Goal: Task Accomplishment & Management: Complete application form

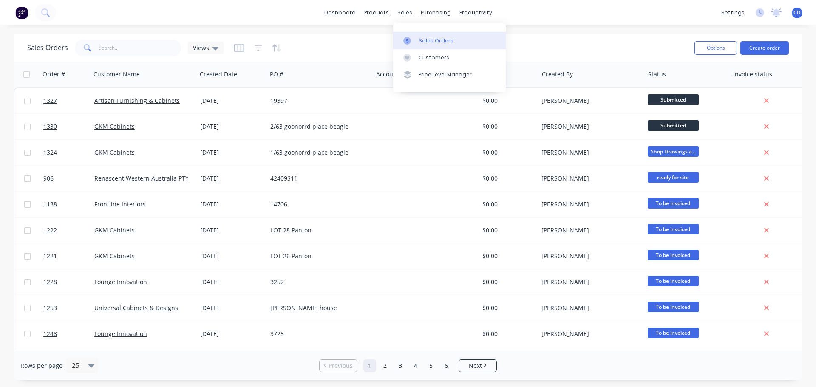
click at [439, 42] on div "Sales Orders" at bounding box center [436, 41] width 35 height 8
click at [129, 50] on input "text" at bounding box center [140, 48] width 83 height 17
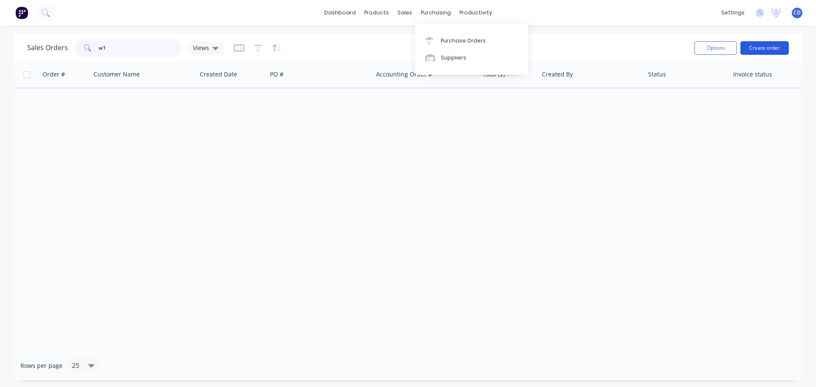
type input "w1"
click at [769, 47] on button "Create order" at bounding box center [764, 48] width 48 height 14
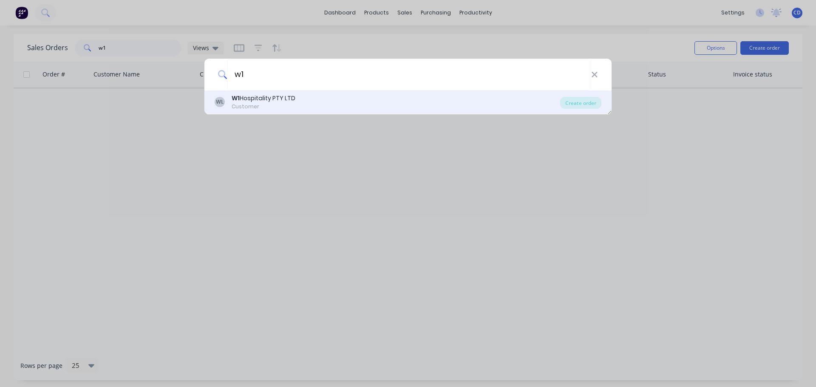
type input "w1"
click at [273, 105] on div "Customer" at bounding box center [264, 107] width 64 height 8
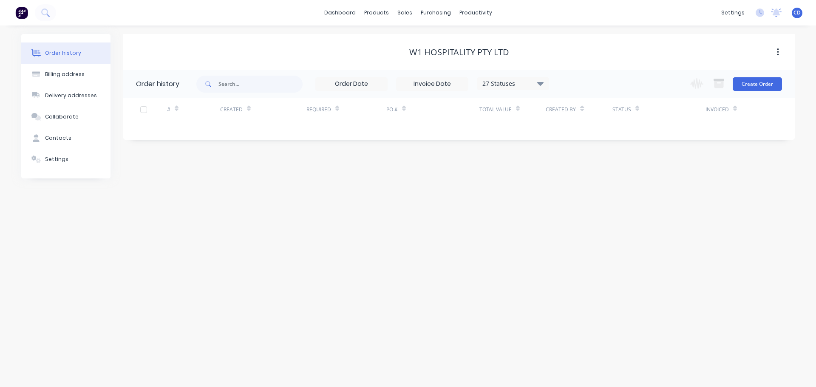
click at [784, 83] on div "27 Statuses Invoice Status Invoiced Not Invoiced Partial Order Status All Archi…" at bounding box center [495, 84] width 598 height 28
click at [753, 88] on button "Create Order" at bounding box center [757, 84] width 49 height 14
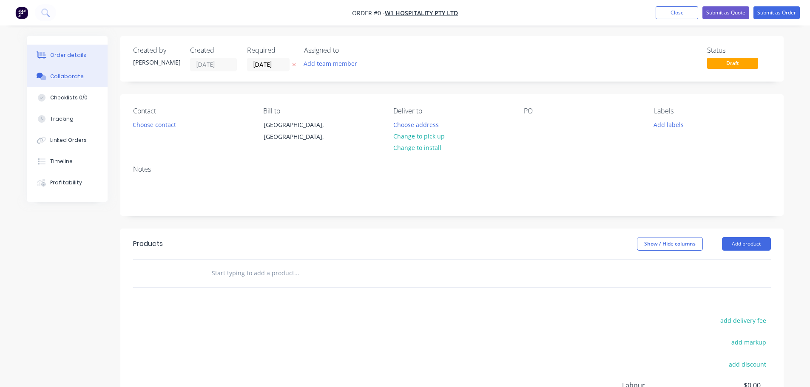
click at [55, 74] on div "Collaborate" at bounding box center [67, 77] width 34 height 8
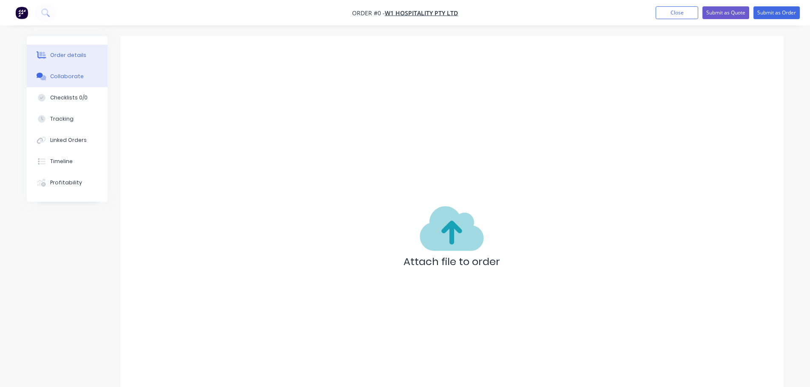
click at [85, 54] on button "Order details" at bounding box center [67, 55] width 81 height 21
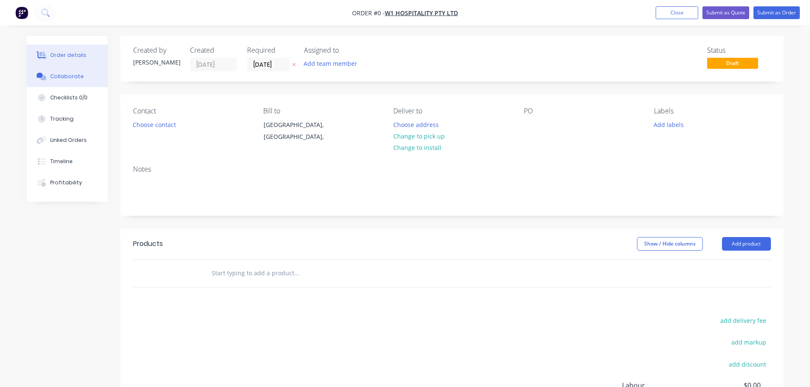
click at [77, 75] on div "Collaborate" at bounding box center [67, 77] width 34 height 8
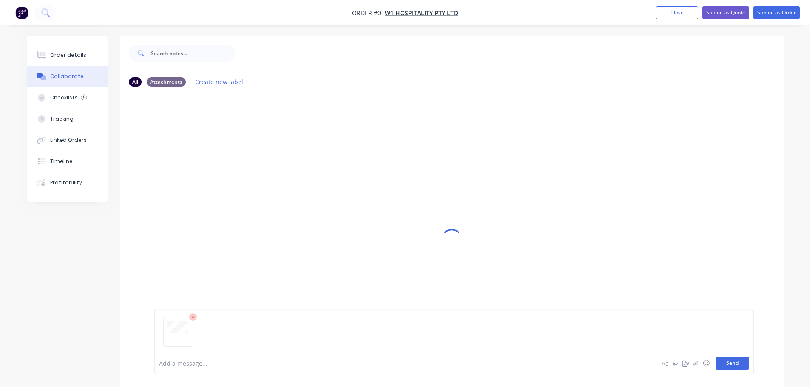
click at [730, 363] on button "Send" at bounding box center [732, 363] width 34 height 13
click at [70, 48] on button "Order details" at bounding box center [67, 55] width 81 height 21
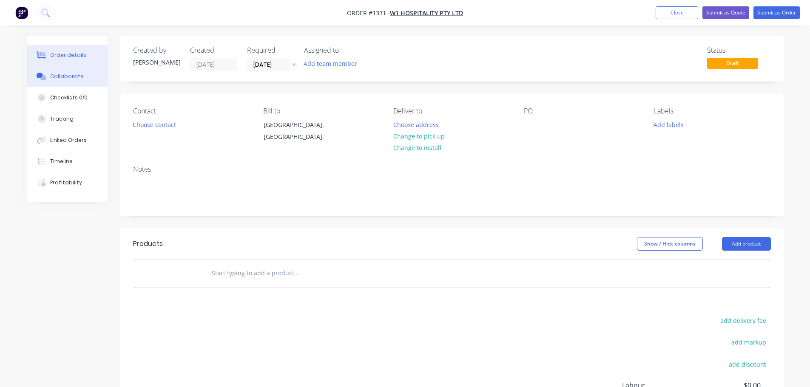
click at [65, 66] on button "Collaborate" at bounding box center [67, 76] width 81 height 21
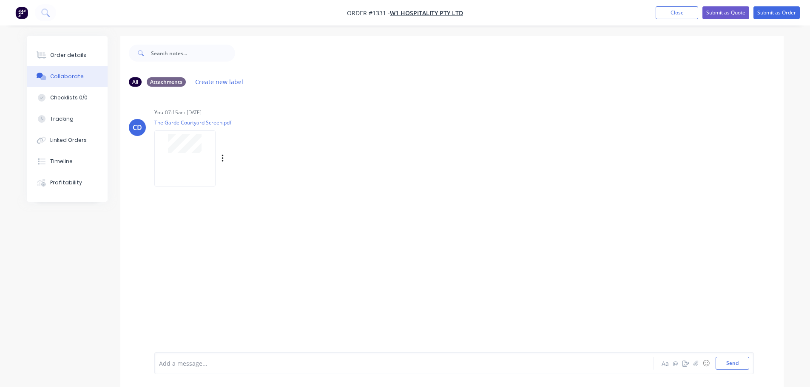
click at [201, 162] on div at bounding box center [184, 158] width 61 height 56
click at [179, 78] on div "Attachments" at bounding box center [166, 81] width 39 height 9
click at [299, 72] on div "All Attachments Create new label" at bounding box center [451, 81] width 663 height 23
click at [728, 362] on button "Send" at bounding box center [732, 363] width 34 height 13
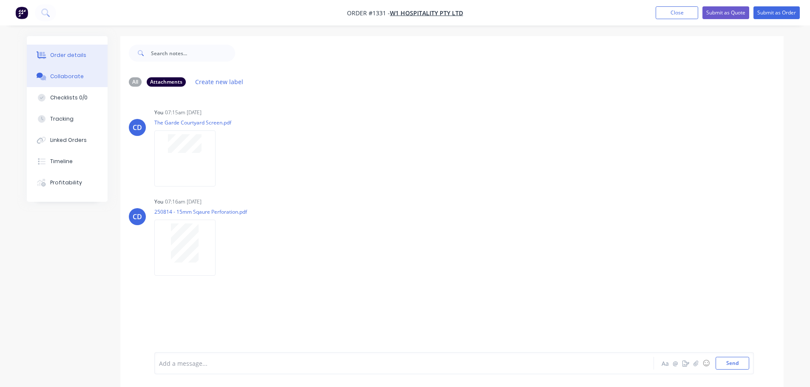
click at [86, 54] on button "Order details" at bounding box center [67, 55] width 81 height 21
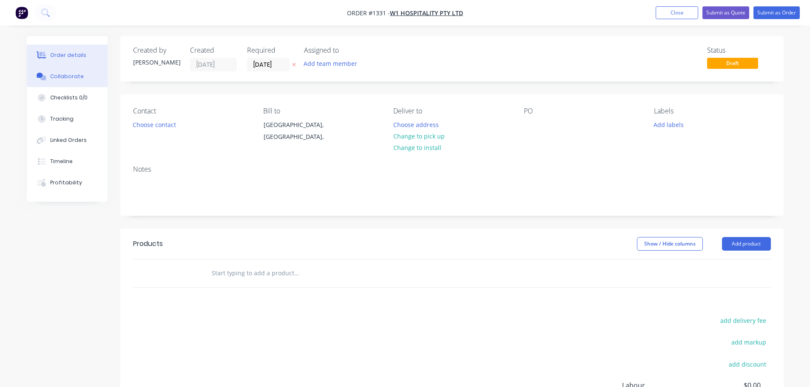
click at [76, 82] on button "Collaborate" at bounding box center [67, 76] width 81 height 21
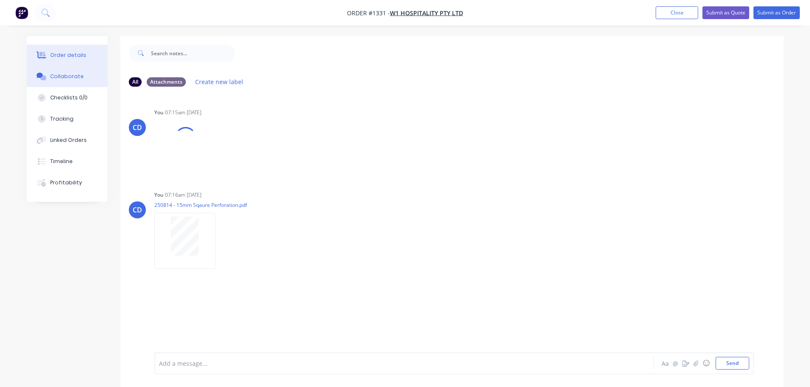
click at [79, 49] on button "Order details" at bounding box center [67, 55] width 81 height 21
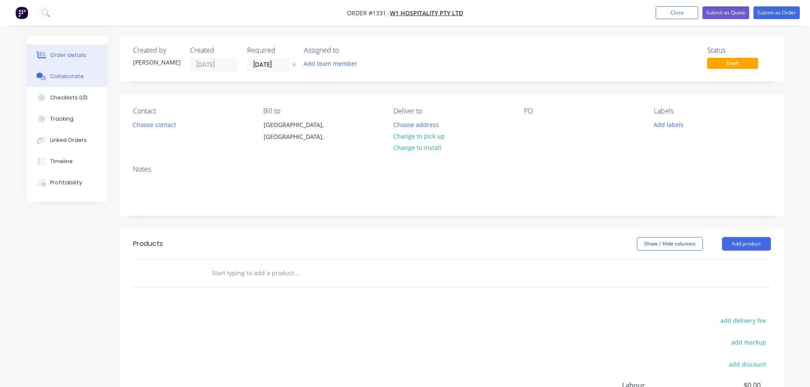
click at [71, 78] on div "Collaborate" at bounding box center [67, 77] width 34 height 8
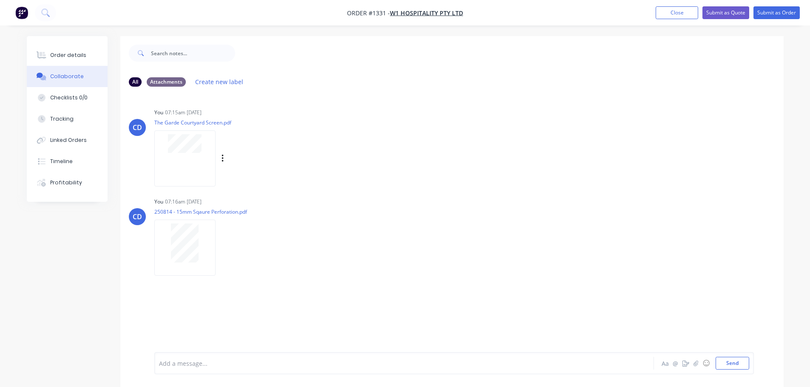
click at [458, 169] on div "CD You 07:15am [DATE] The Garde Courtyard Screen.pdf Labels Download Delete" at bounding box center [451, 144] width 663 height 77
click at [730, 362] on button "Send" at bounding box center [732, 363] width 34 height 13
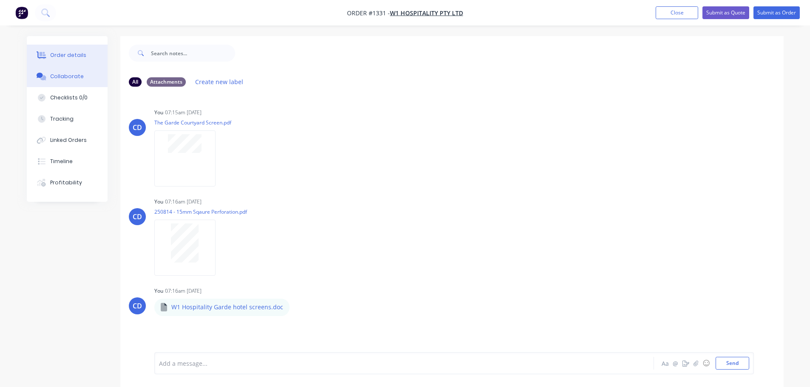
click at [85, 50] on button "Order details" at bounding box center [67, 55] width 81 height 21
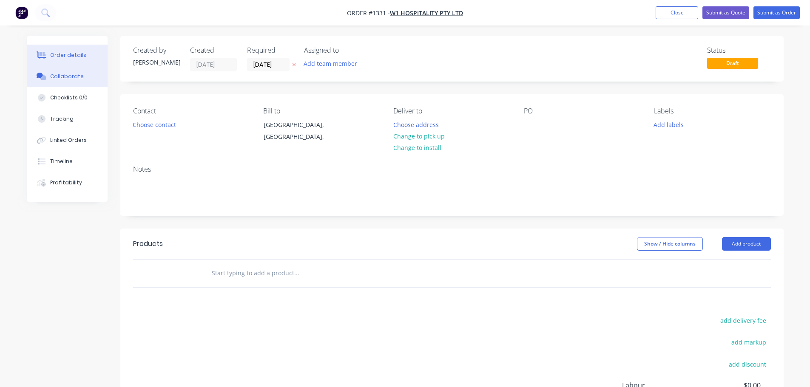
click at [69, 85] on button "Collaborate" at bounding box center [67, 76] width 81 height 21
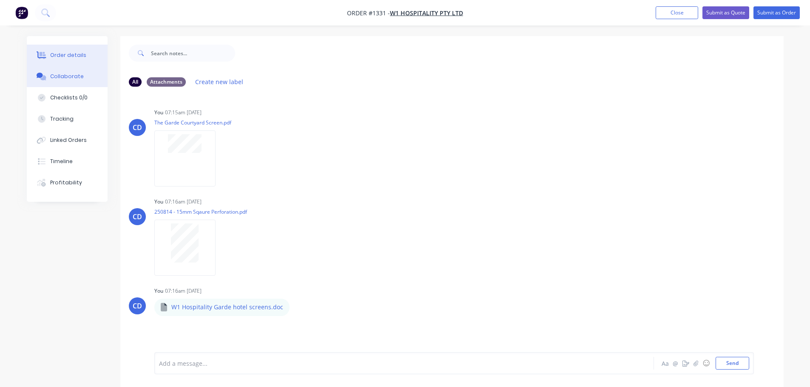
click at [66, 55] on div "Order details" at bounding box center [68, 55] width 36 height 8
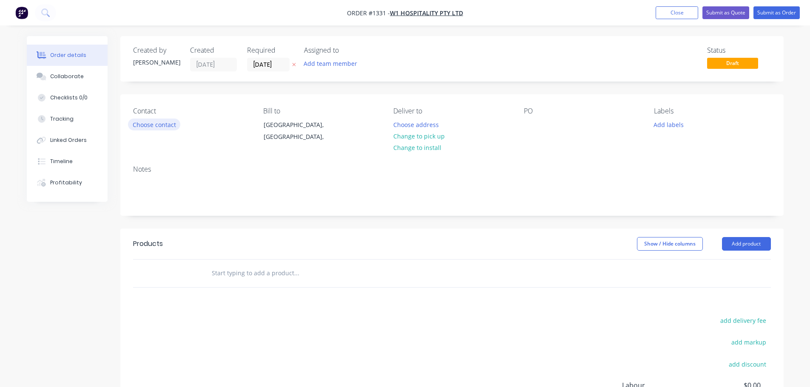
click at [136, 125] on button "Choose contact" at bounding box center [154, 124] width 52 height 11
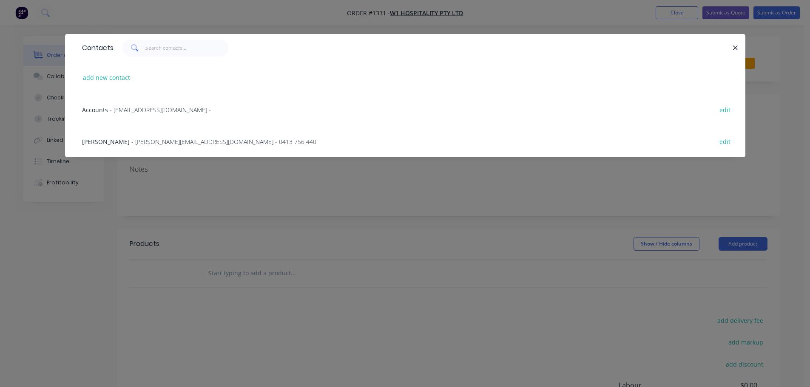
click at [133, 136] on div "Patrick Prendiville - [EMAIL_ADDRESS][DOMAIN_NAME] - 0413 756 440 edit" at bounding box center [405, 141] width 655 height 32
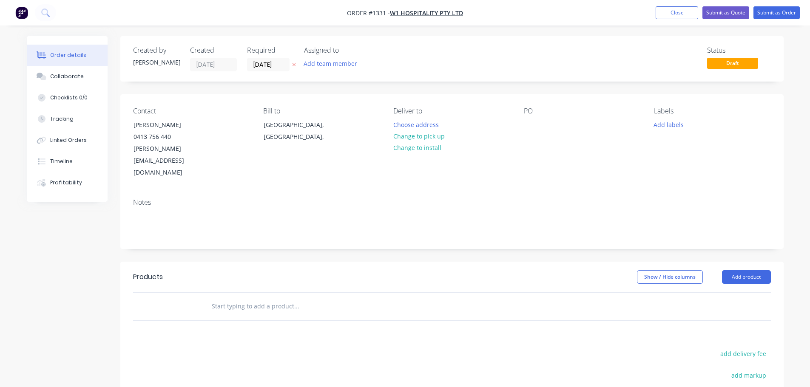
click at [275, 56] on div "Required [DATE]" at bounding box center [270, 58] width 47 height 25
click at [278, 60] on input "[DATE]" at bounding box center [268, 64] width 42 height 13
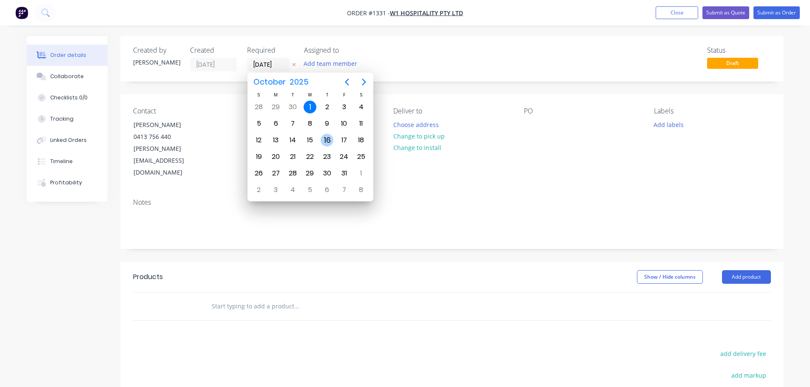
click at [329, 139] on div "16" at bounding box center [326, 140] width 13 height 13
type input "[DATE]"
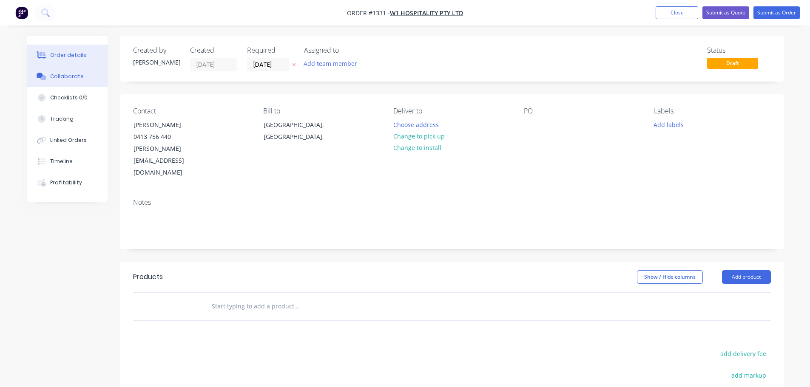
click at [85, 72] on button "Collaborate" at bounding box center [67, 76] width 81 height 21
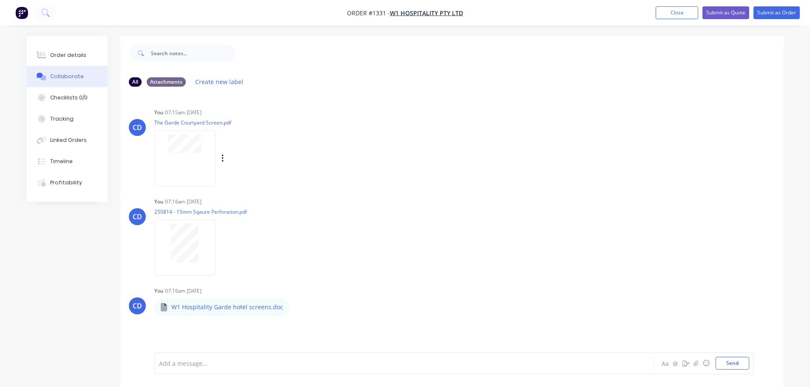
click at [191, 166] on div at bounding box center [184, 158] width 61 height 56
click at [87, 54] on button "Order details" at bounding box center [67, 55] width 81 height 21
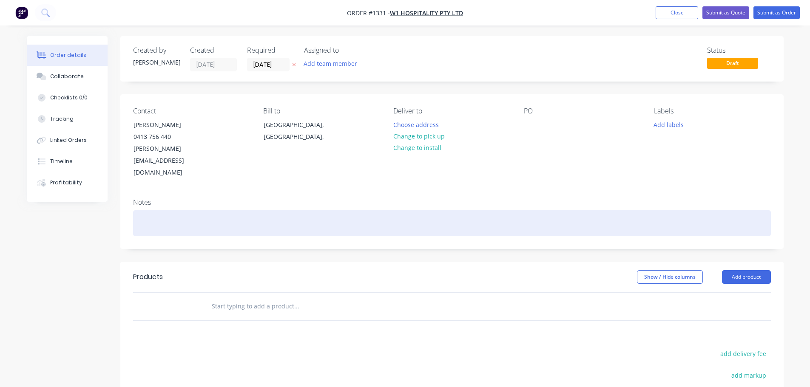
click at [206, 210] on div at bounding box center [452, 223] width 638 height 26
click at [149, 210] on div "Eternit [PERSON_NAME]" at bounding box center [452, 223] width 638 height 26
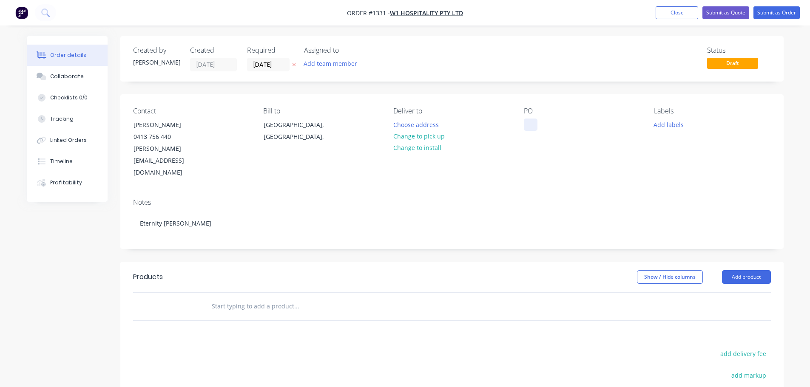
click at [536, 126] on div at bounding box center [531, 125] width 14 height 12
click at [733, 270] on button "Add product" at bounding box center [746, 277] width 49 height 14
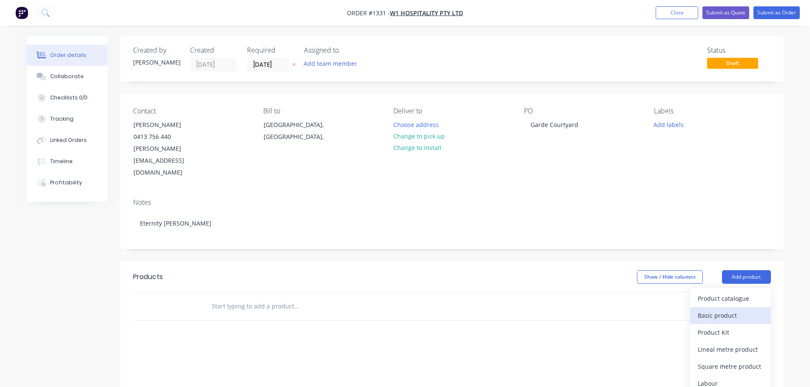
click at [728, 309] on div "Basic product" at bounding box center [729, 315] width 65 height 12
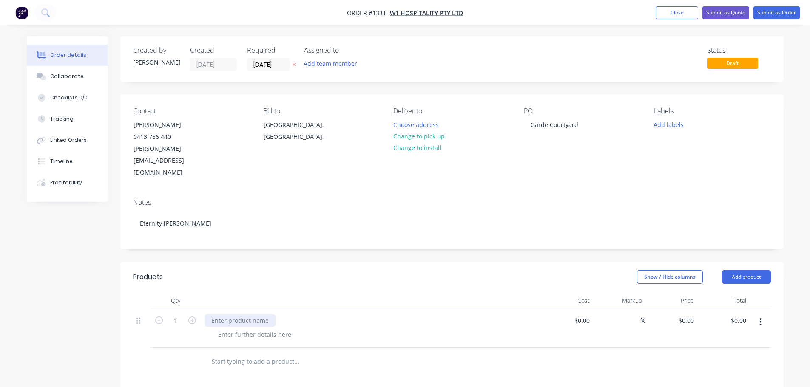
click at [244, 315] on div at bounding box center [239, 321] width 71 height 12
click at [247, 315] on div "2862 x 1200 mm high with 50 mm border" at bounding box center [269, 321] width 131 height 12
copy div "2862 x 1200 mm high with 50 mm border"
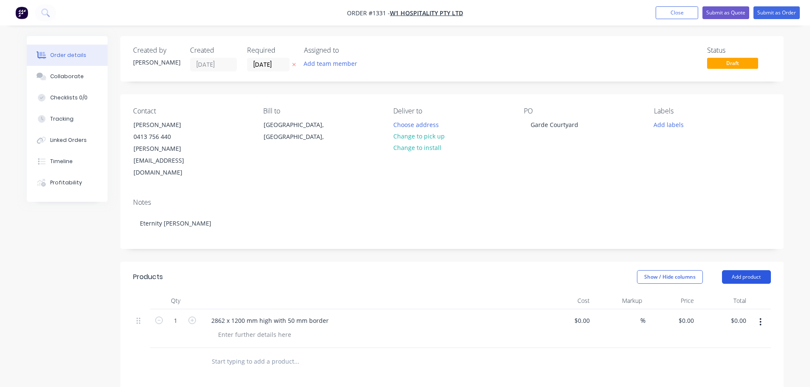
click at [747, 270] on button "Add product" at bounding box center [746, 277] width 49 height 14
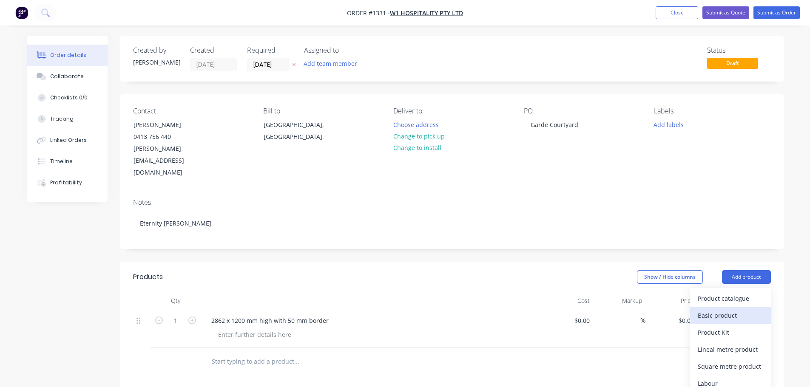
click at [734, 309] on div "Basic product" at bounding box center [729, 315] width 65 height 12
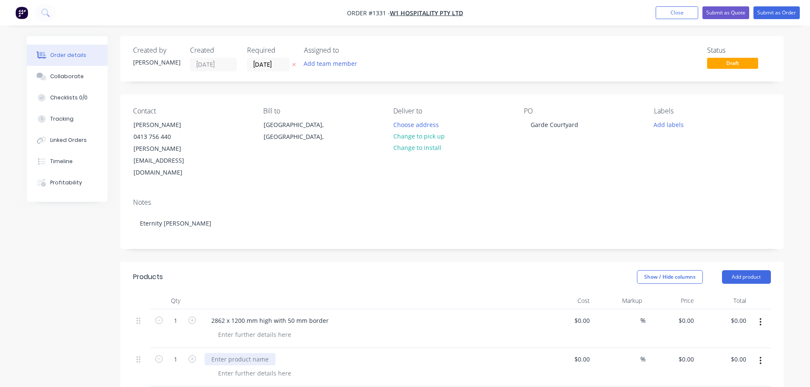
click at [231, 353] on div at bounding box center [239, 359] width 71 height 12
paste div
click at [213, 353] on div "2862 x 1200 mm high with 50 mm border" at bounding box center [269, 359] width 131 height 12
click at [741, 262] on header "Products Show / Hide columns Add product" at bounding box center [451, 277] width 663 height 31
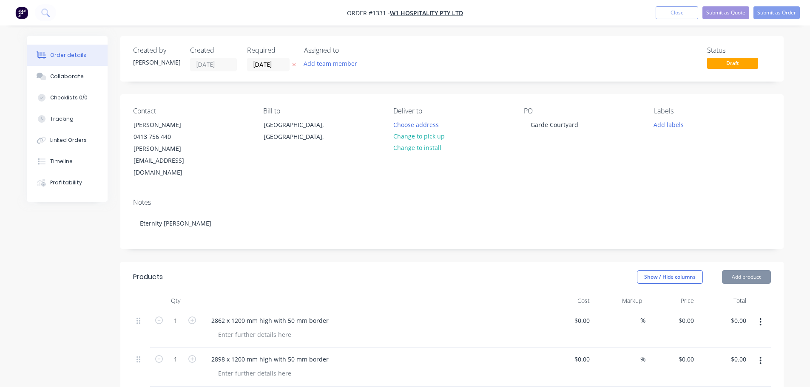
click at [739, 270] on button "Add product" at bounding box center [746, 277] width 49 height 14
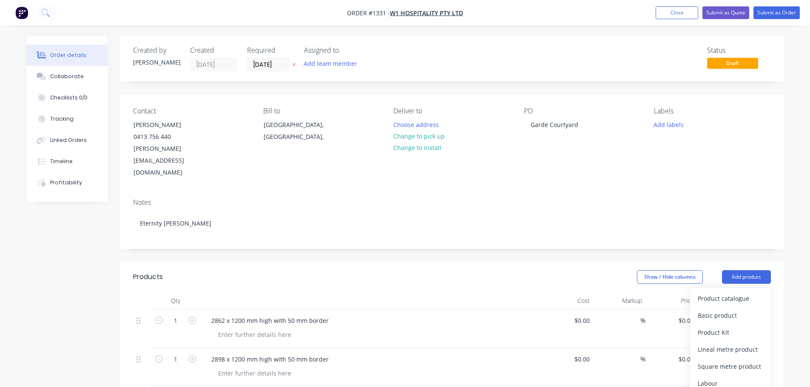
click at [713, 309] on div "Basic product" at bounding box center [729, 315] width 65 height 12
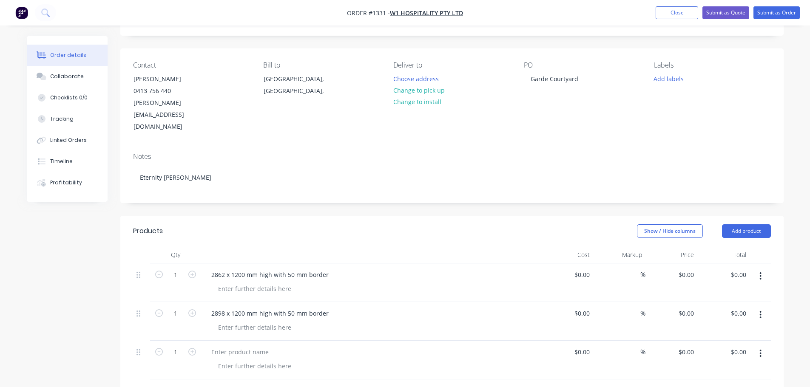
scroll to position [128, 0]
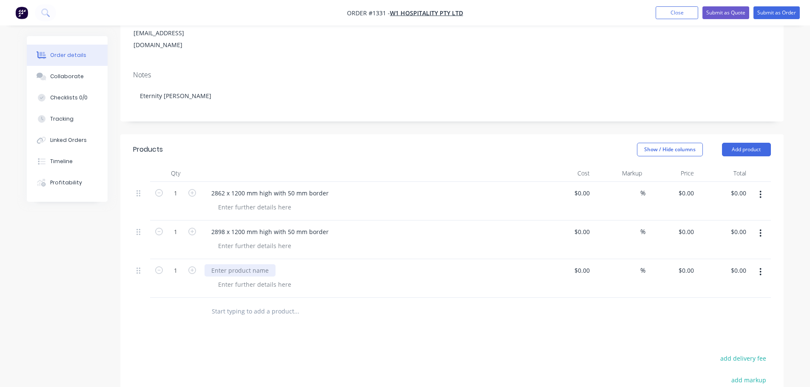
click at [225, 264] on div at bounding box center [239, 270] width 71 height 12
paste div
click at [218, 264] on div "2862 x 1200 mm high with 50 mm border" at bounding box center [269, 270] width 131 height 12
click at [759, 143] on button "Add product" at bounding box center [746, 150] width 49 height 14
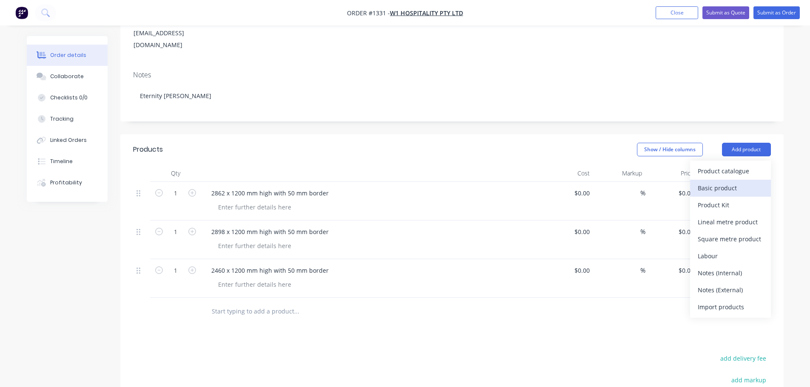
click at [716, 182] on div "Basic product" at bounding box center [729, 188] width 65 height 12
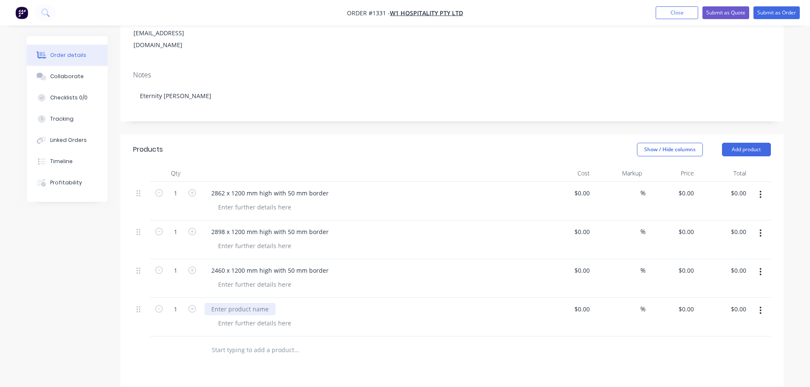
click at [221, 303] on div at bounding box center [239, 309] width 71 height 12
paste div
click at [213, 303] on div "2862 x 1200 mm high with 50 mm border" at bounding box center [269, 309] width 131 height 12
click at [240, 303] on div "585 x 1200 mm high with 50 mm border" at bounding box center [268, 309] width 128 height 12
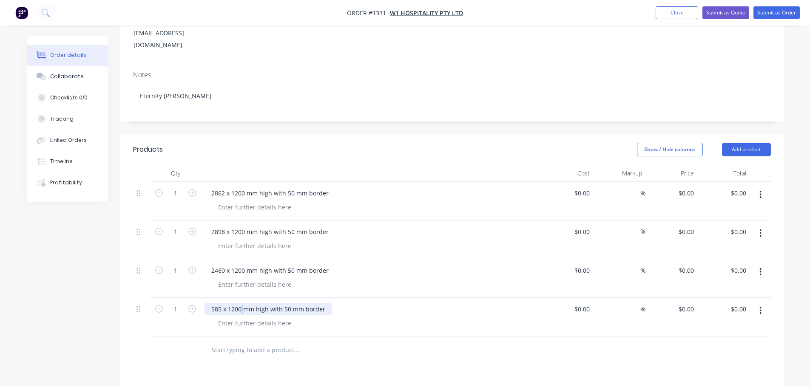
click at [240, 303] on div "585 x 1200 mm high with 50 mm border" at bounding box center [268, 309] width 128 height 12
click at [238, 303] on div "585 x 1200 mm high with 50 mm border" at bounding box center [268, 309] width 128 height 12
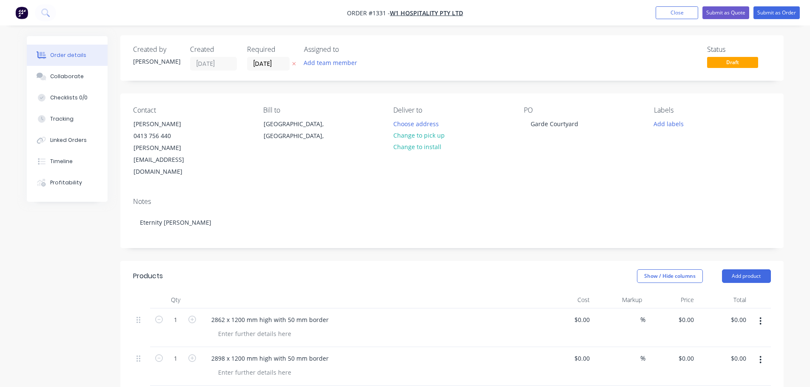
scroll to position [0, 0]
click at [81, 76] on button "Collaborate" at bounding box center [67, 76] width 81 height 21
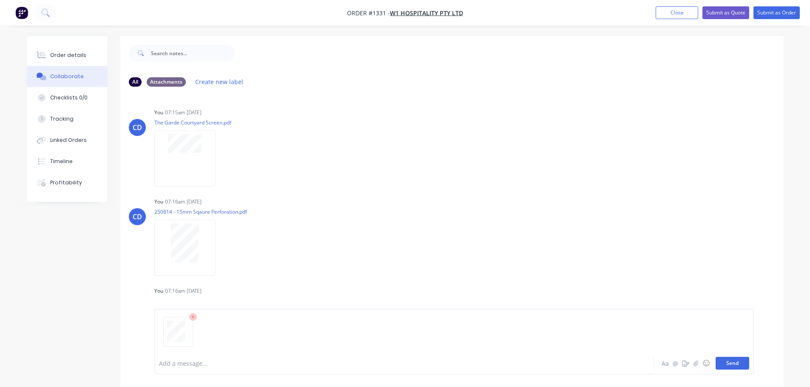
click at [737, 363] on button "Send" at bounding box center [732, 363] width 34 height 13
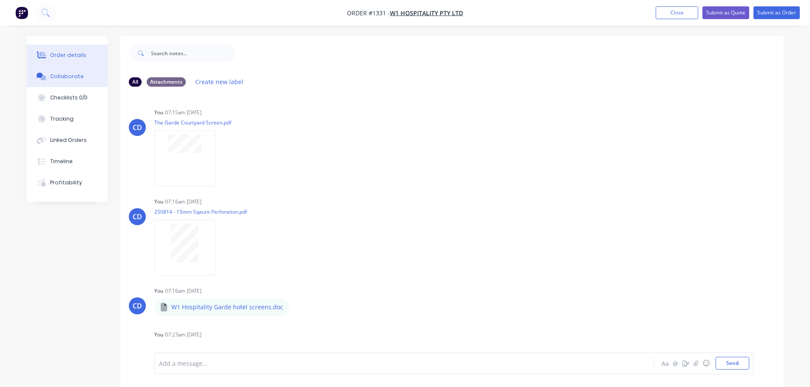
click at [57, 54] on div "Order details" at bounding box center [68, 55] width 36 height 8
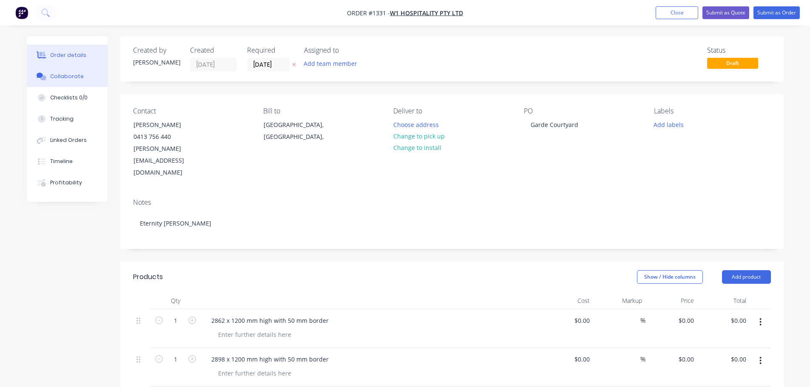
click at [71, 80] on button "Collaborate" at bounding box center [67, 76] width 81 height 21
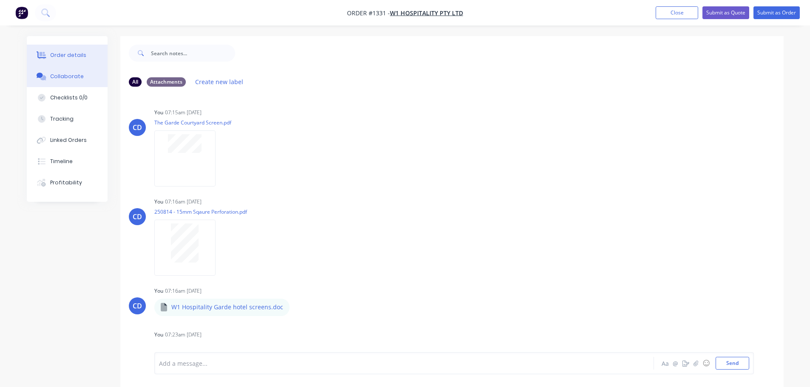
click at [58, 65] on button "Order details" at bounding box center [67, 55] width 81 height 21
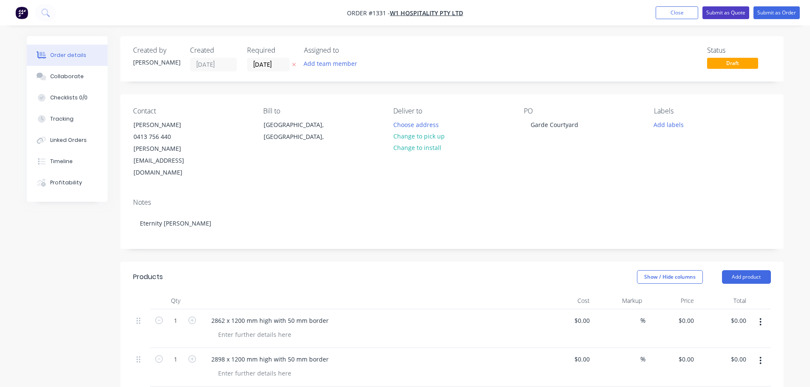
click at [727, 12] on button "Submit as Quote" at bounding box center [725, 12] width 47 height 13
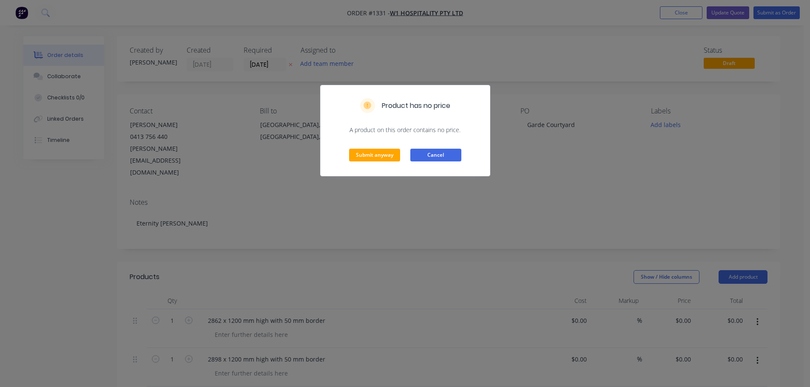
click at [447, 153] on button "Cancel" at bounding box center [435, 155] width 51 height 13
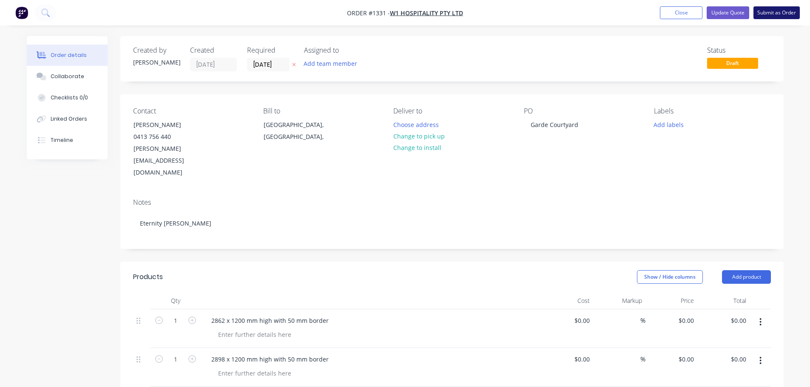
click at [792, 15] on button "Submit as Order" at bounding box center [776, 12] width 46 height 13
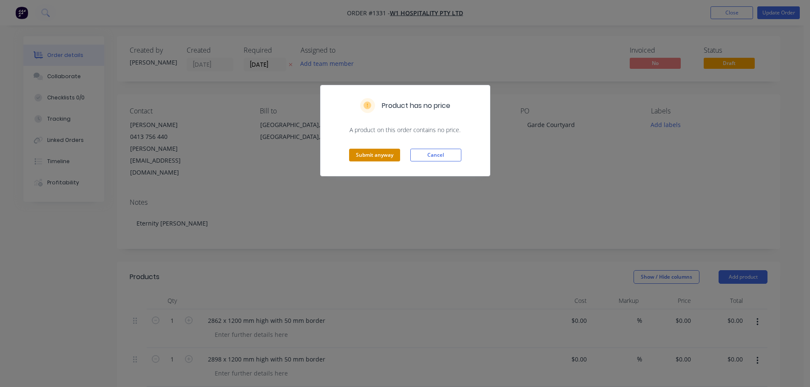
click at [391, 156] on button "Submit anyway" at bounding box center [374, 155] width 51 height 13
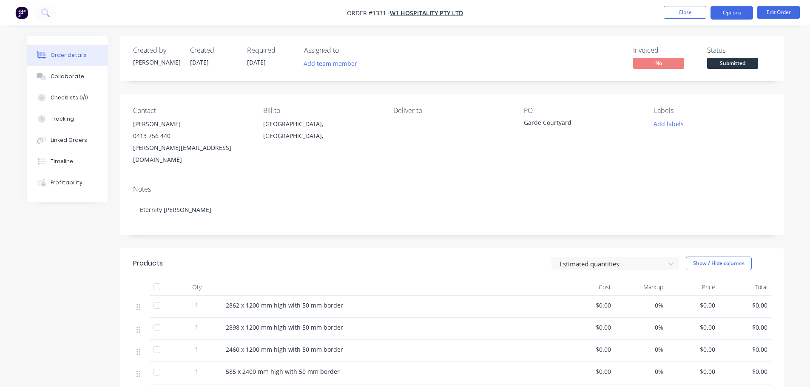
click at [736, 5] on nav "Order #1331 - W1 Hospitality PTY LTD Close Options Edit Order" at bounding box center [405, 13] width 810 height 26
click at [736, 11] on button "Options" at bounding box center [731, 13] width 43 height 14
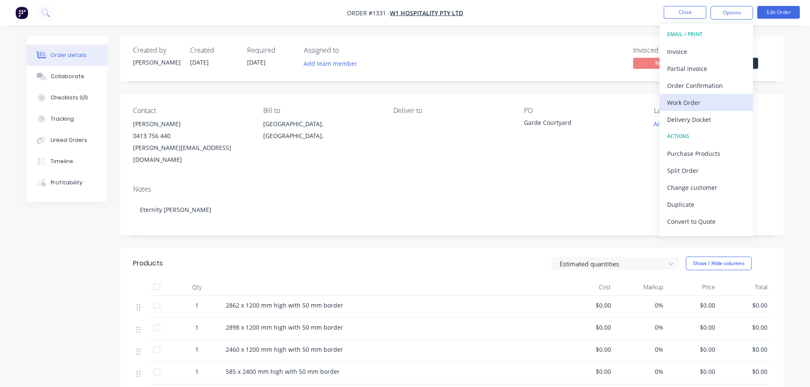
click at [699, 98] on div "Work Order" at bounding box center [706, 102] width 78 height 12
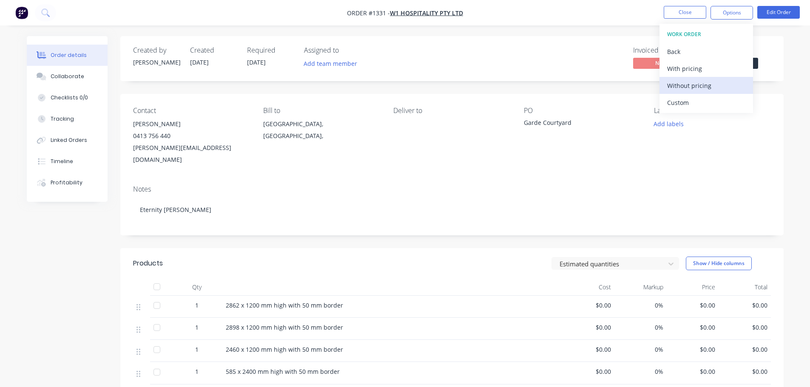
click at [697, 87] on div "Without pricing" at bounding box center [706, 85] width 78 height 12
click at [451, 162] on div "Contact [PERSON_NAME] 0413 756 440 [PERSON_NAME][EMAIL_ADDRESS][DOMAIN_NAME] Bi…" at bounding box center [451, 136] width 663 height 85
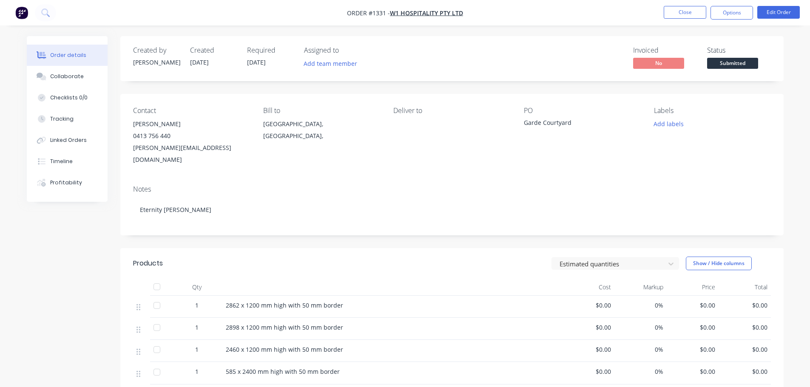
click at [692, 6] on nav "Order #1331 - W1 Hospitality PTY LTD Close Options Edit Order" at bounding box center [405, 13] width 810 height 26
click at [689, 9] on button "Close" at bounding box center [684, 12] width 43 height 13
